Goal: Task Accomplishment & Management: Manage account settings

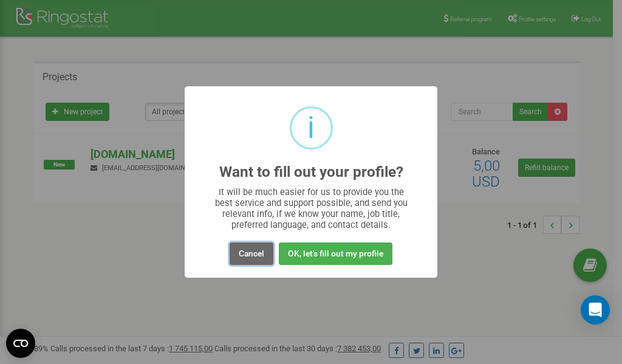
click at [256, 250] on button "Cancel" at bounding box center [252, 253] width 44 height 22
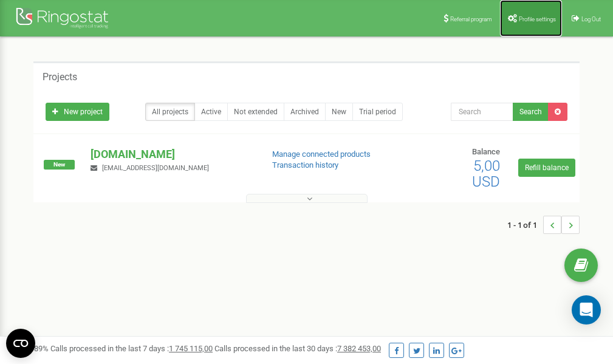
click at [530, 19] on span "Profile settings" at bounding box center [537, 19] width 37 height 7
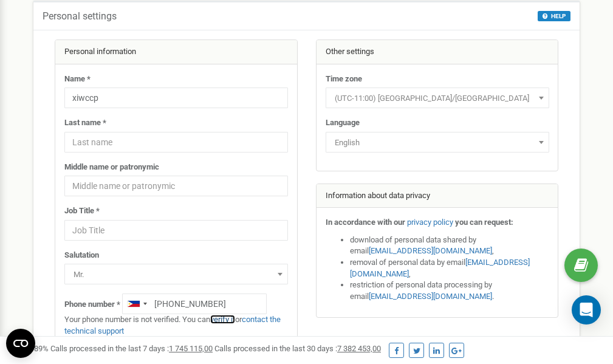
click at [227, 319] on link "verify it" at bounding box center [222, 319] width 25 height 9
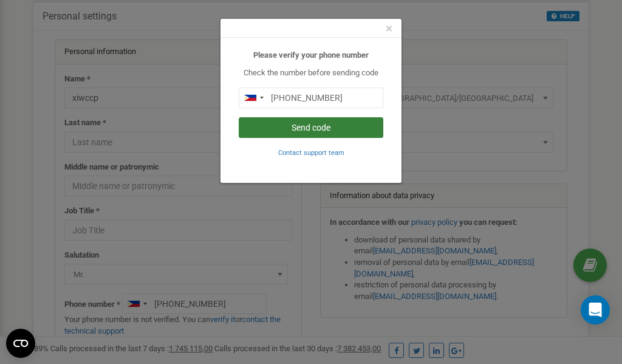
click at [295, 129] on button "Send code" at bounding box center [311, 127] width 145 height 21
